Goal: Entertainment & Leisure: Consume media (video, audio)

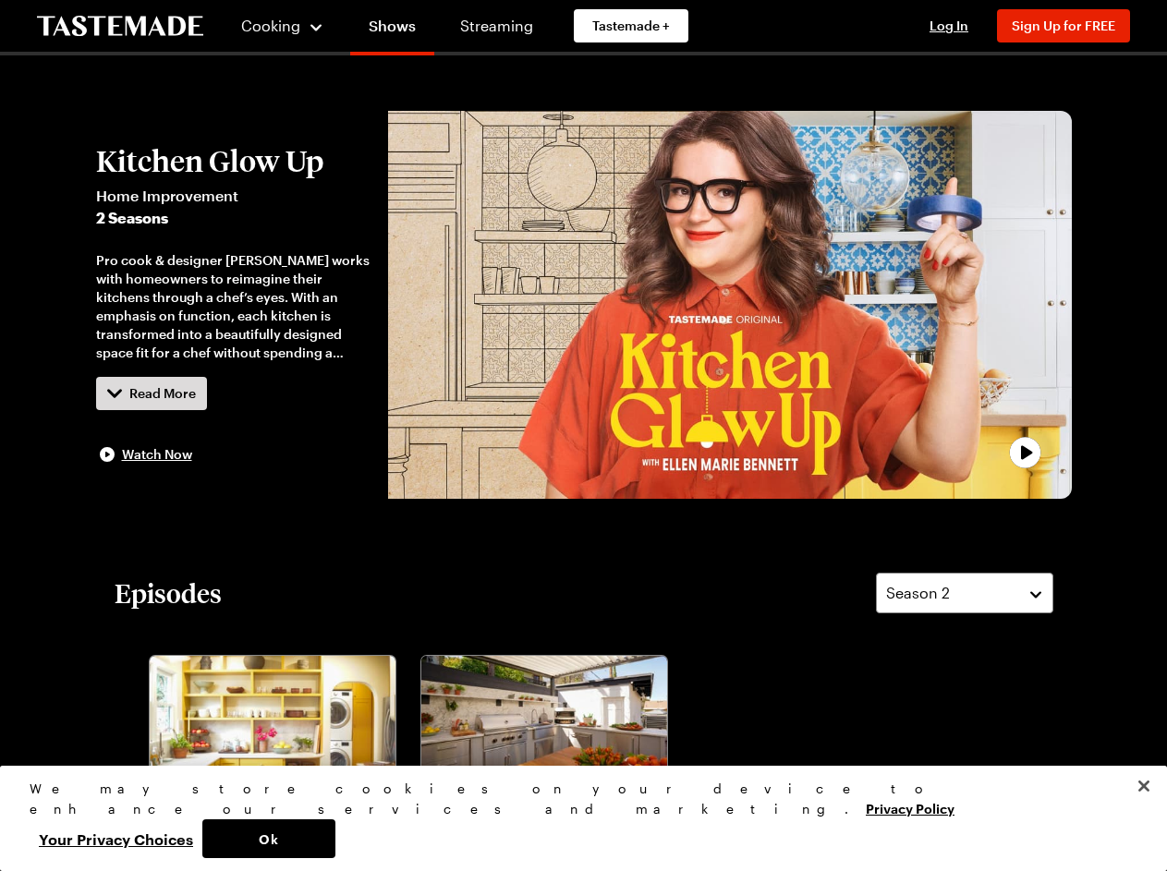
click at [274, 26] on span "Cooking" at bounding box center [270, 26] width 59 height 18
click at [957, 26] on span "Log In" at bounding box center [948, 26] width 39 height 16
click at [1072, 26] on span "Sign Up for FREE" at bounding box center [1062, 26] width 103 height 16
click at [233, 305] on div "Pro cook & designer [PERSON_NAME] works with homeowners to reimagine their kitc…" at bounding box center [233, 306] width 274 height 111
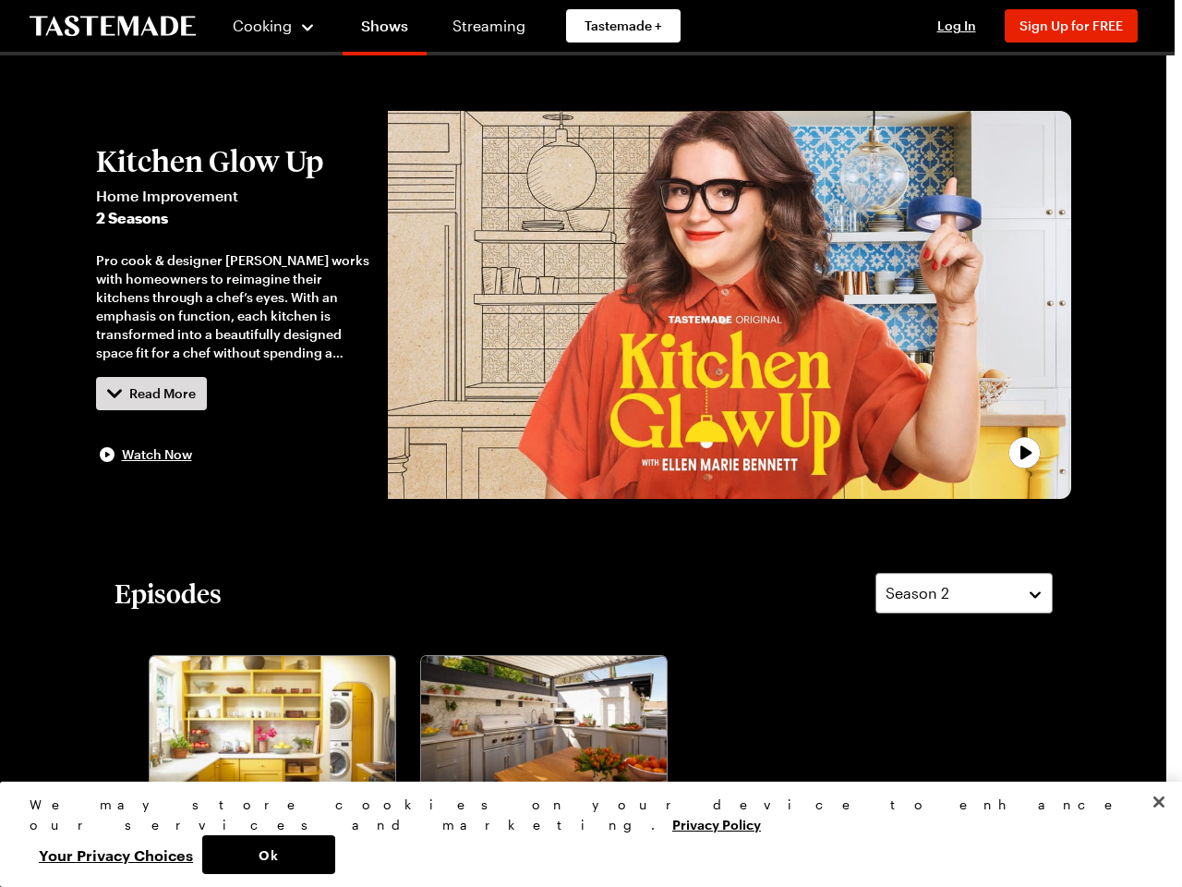
click at [151, 394] on div at bounding box center [591, 443] width 1182 height 887
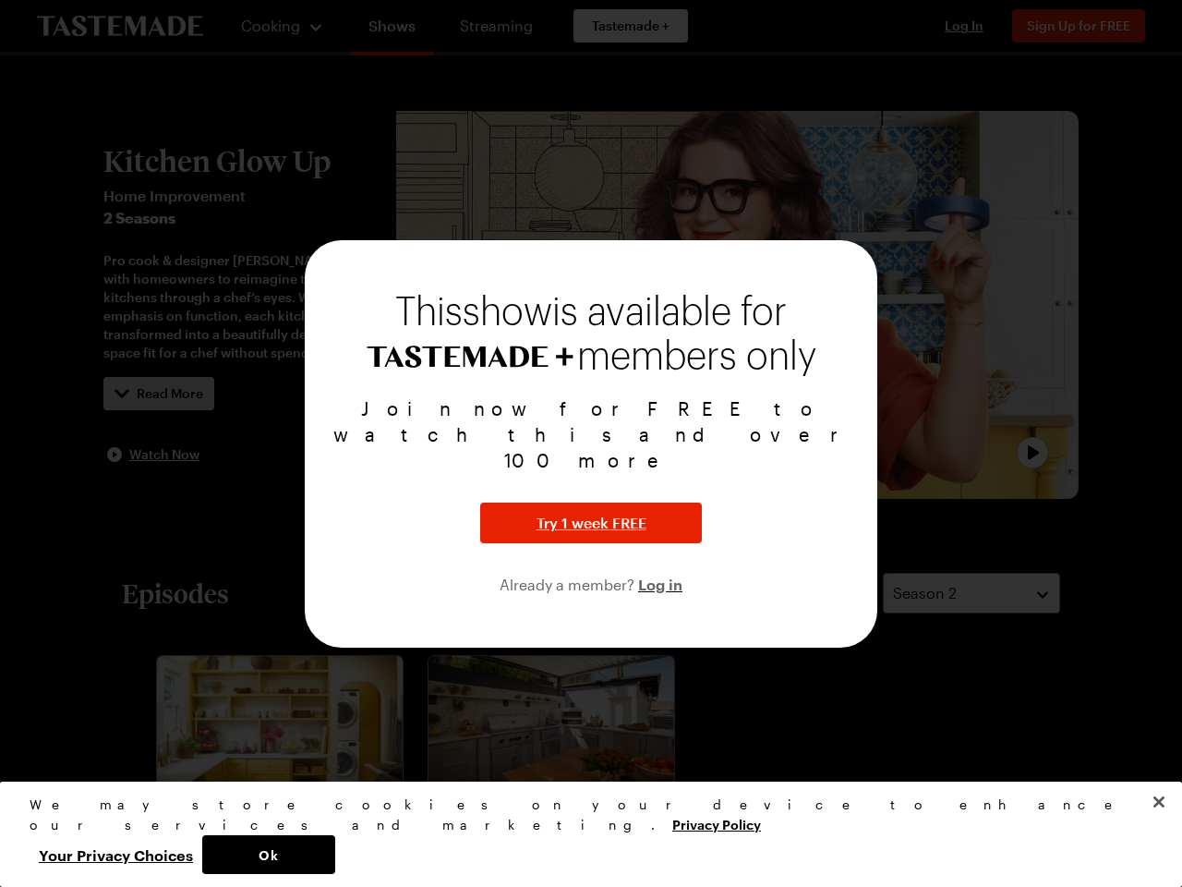
click at [729, 305] on div "This show is available for members only Join now for FREE to watch this and ove…" at bounding box center [591, 443] width 573 height 407
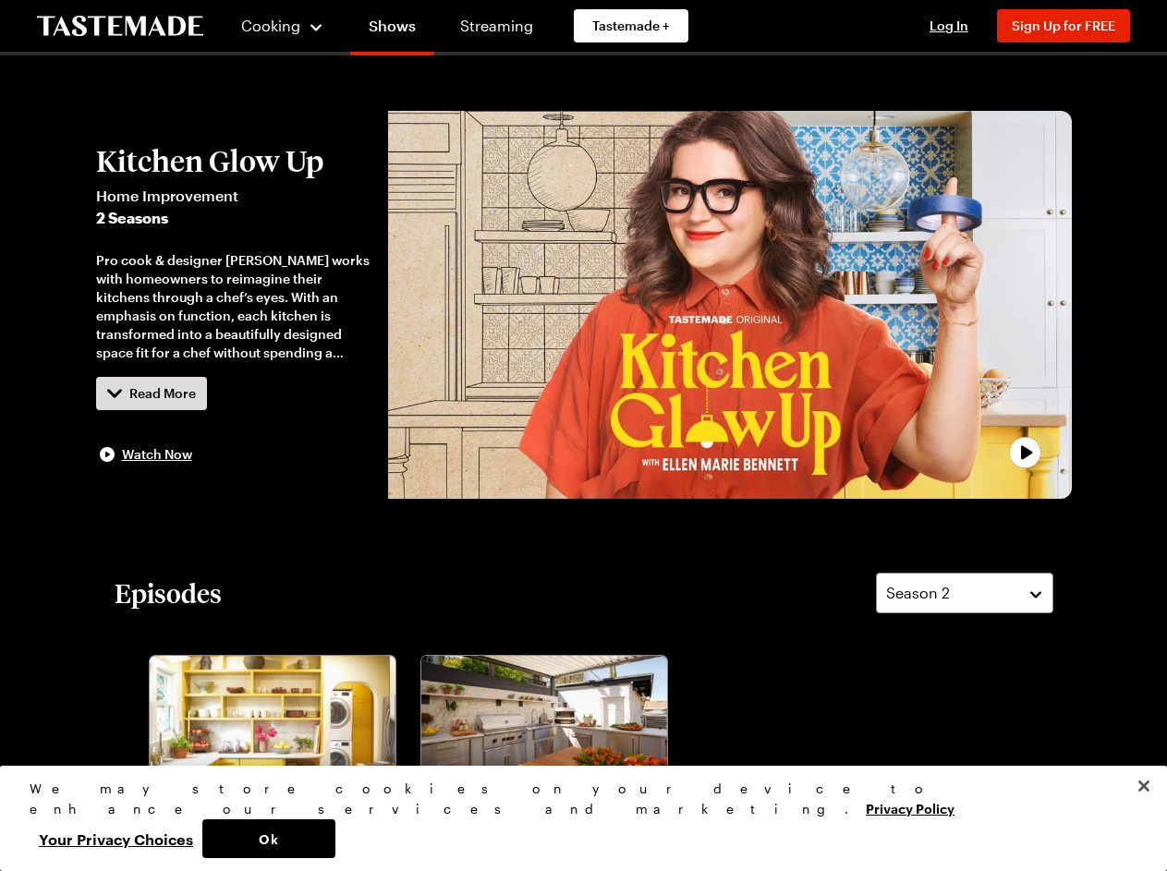
click at [964, 593] on div at bounding box center [583, 435] width 1167 height 871
click at [419, 760] on div at bounding box center [583, 435] width 1167 height 871
click at [335, 839] on button "Ok" at bounding box center [268, 838] width 133 height 39
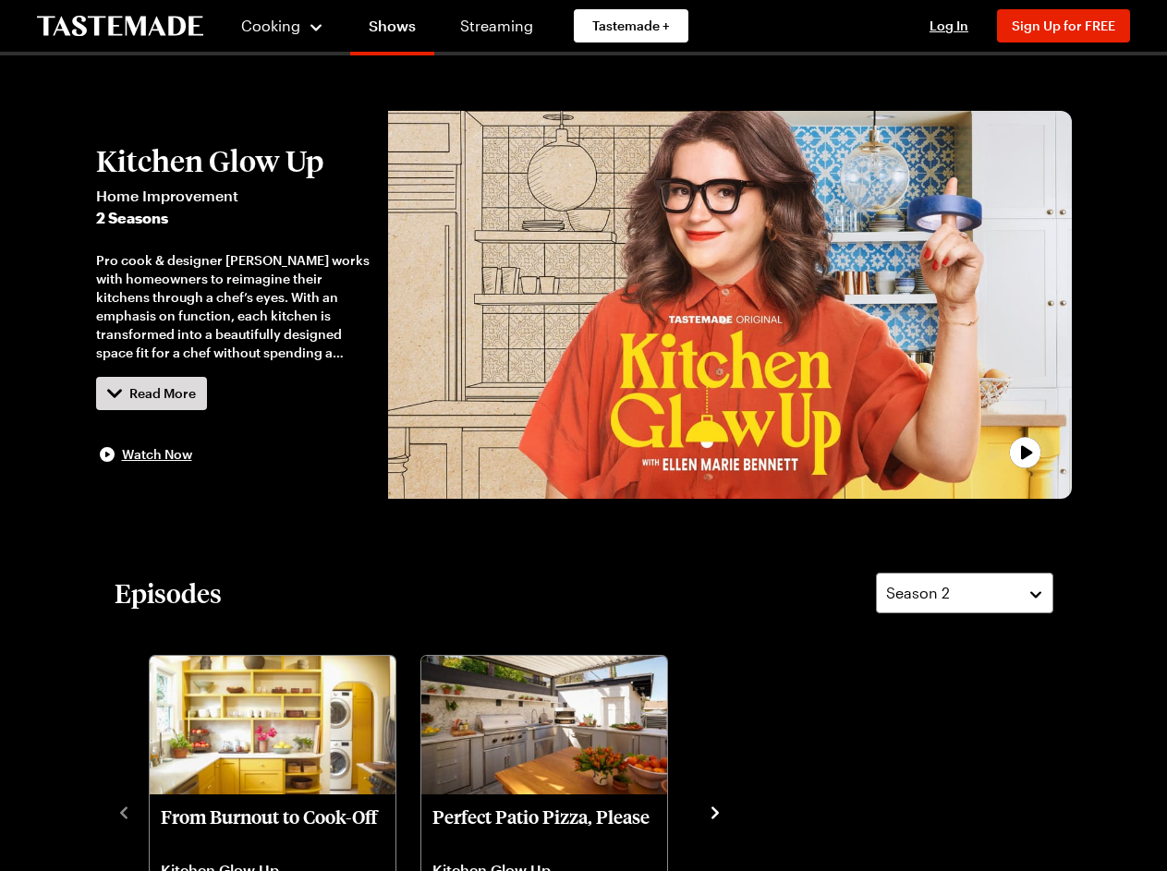
click at [202, 839] on button "Your Privacy Choices" at bounding box center [116, 838] width 173 height 39
